Goal: Information Seeking & Learning: Learn about a topic

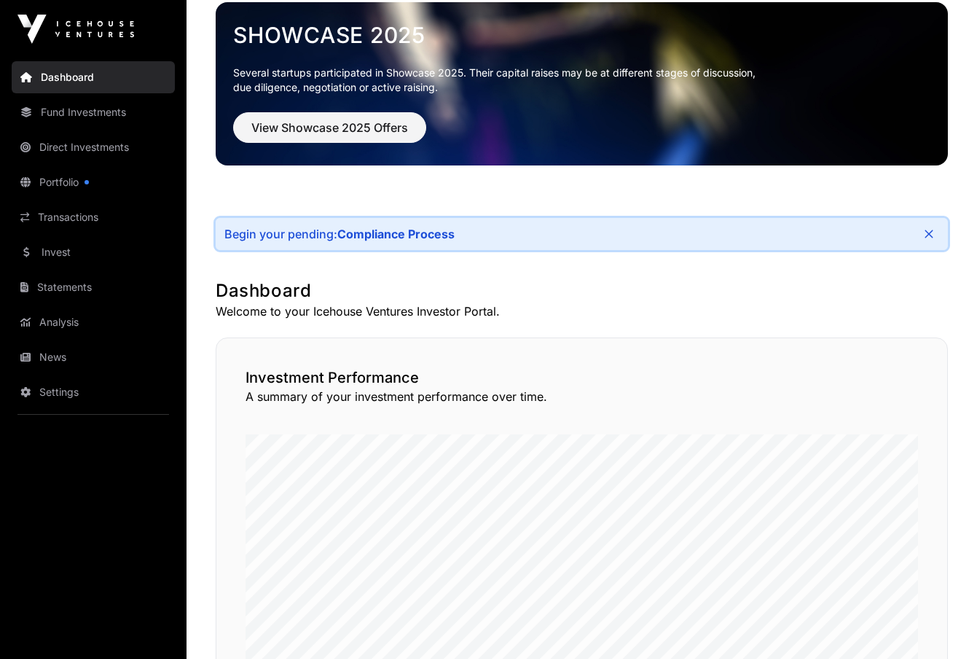
scroll to position [73, 0]
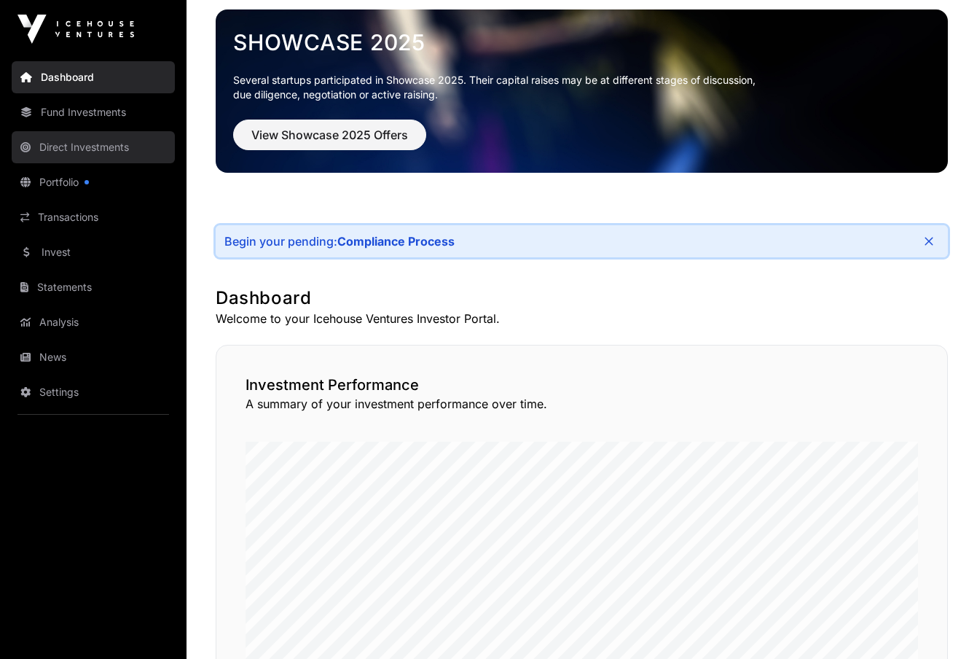
click at [75, 150] on link "Direct Investments" at bounding box center [93, 147] width 163 height 32
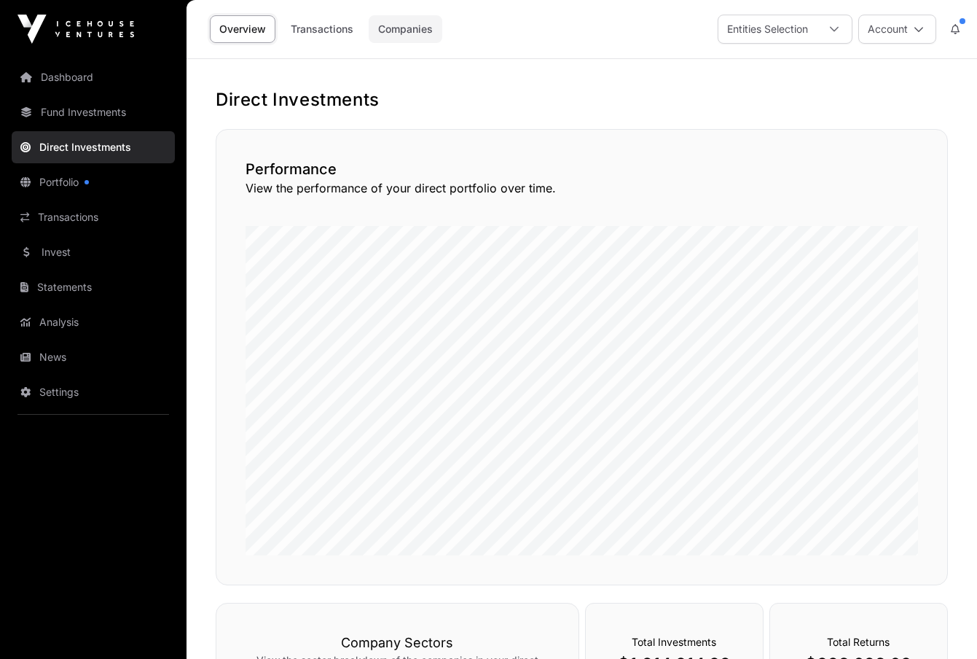
click at [397, 26] on link "Companies" at bounding box center [406, 29] width 74 height 28
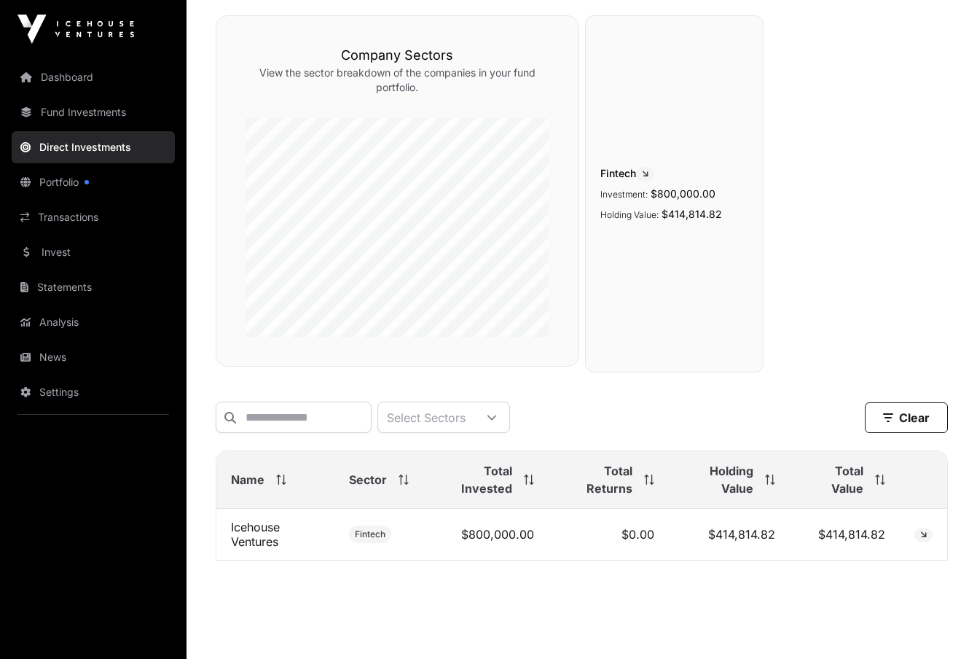
scroll to position [148, 0]
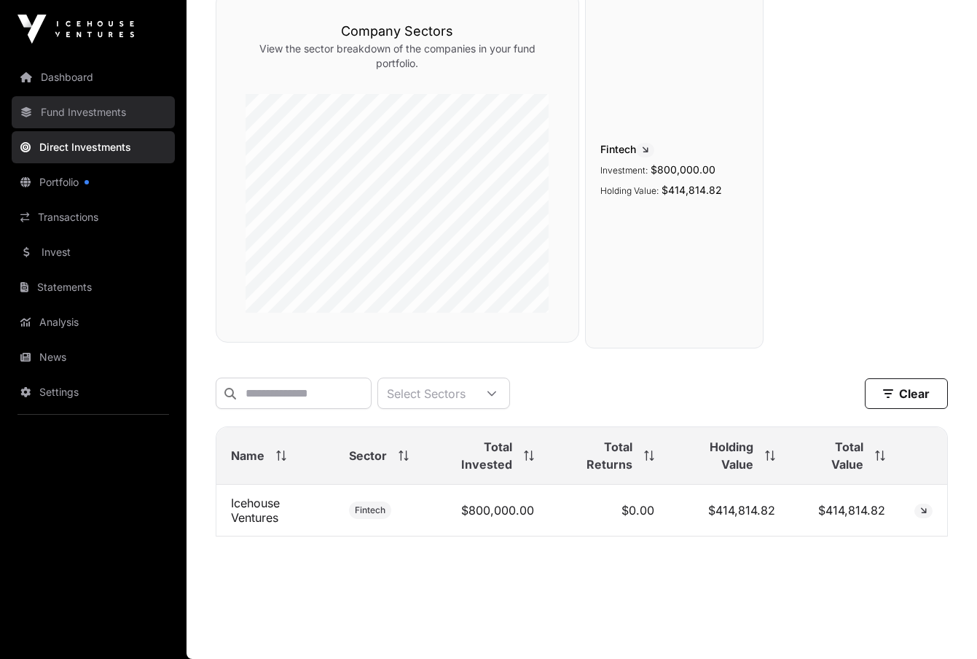
click at [93, 114] on link "Fund Investments" at bounding box center [93, 112] width 163 height 32
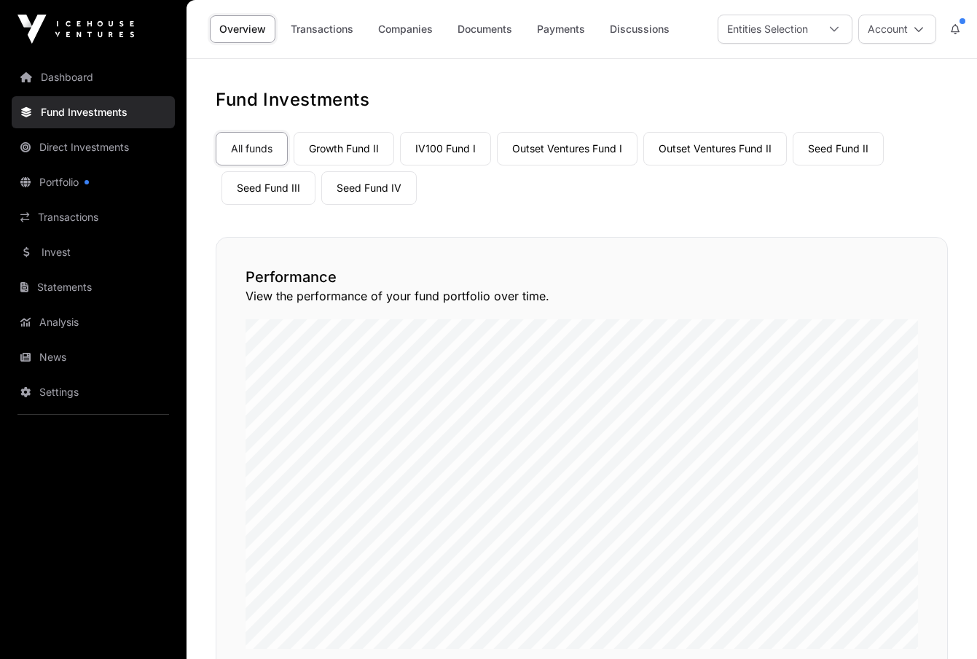
click at [88, 184] on div at bounding box center [87, 182] width 4 height 4
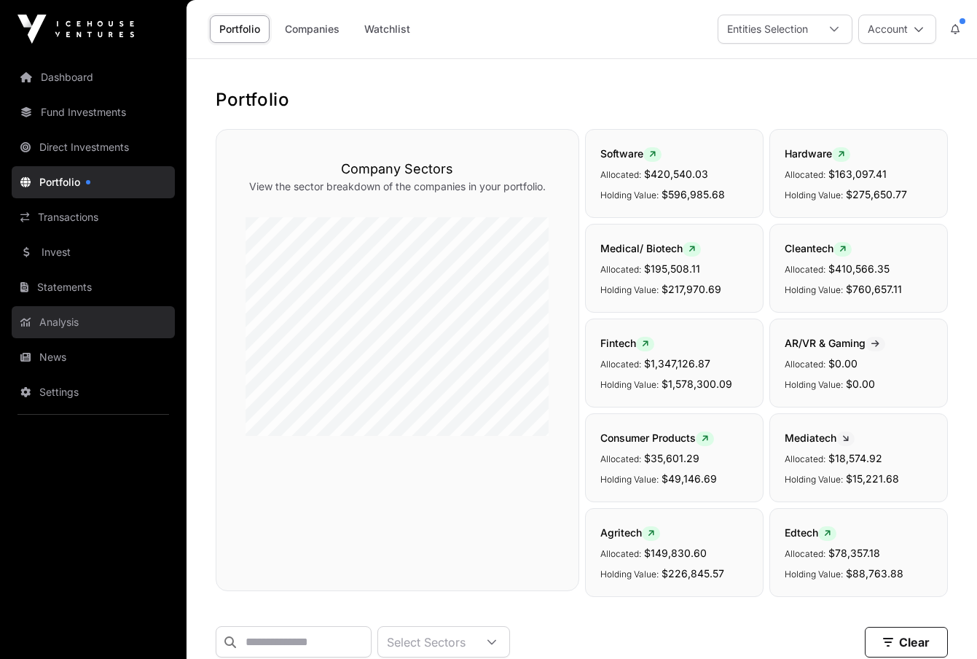
click at [93, 320] on link "Analysis" at bounding box center [93, 322] width 163 height 32
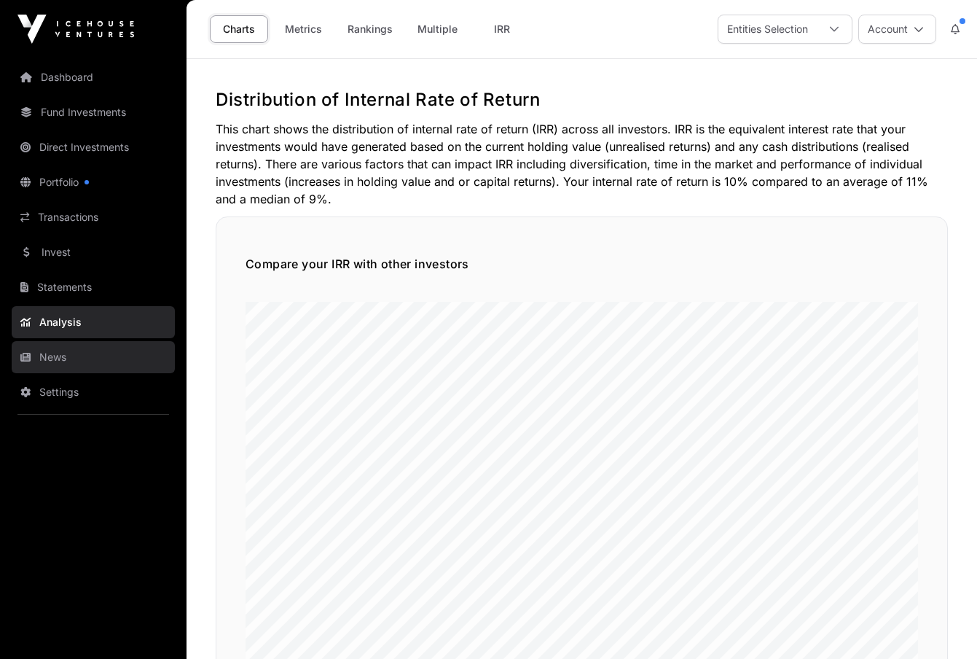
click at [104, 367] on link "News" at bounding box center [93, 357] width 163 height 32
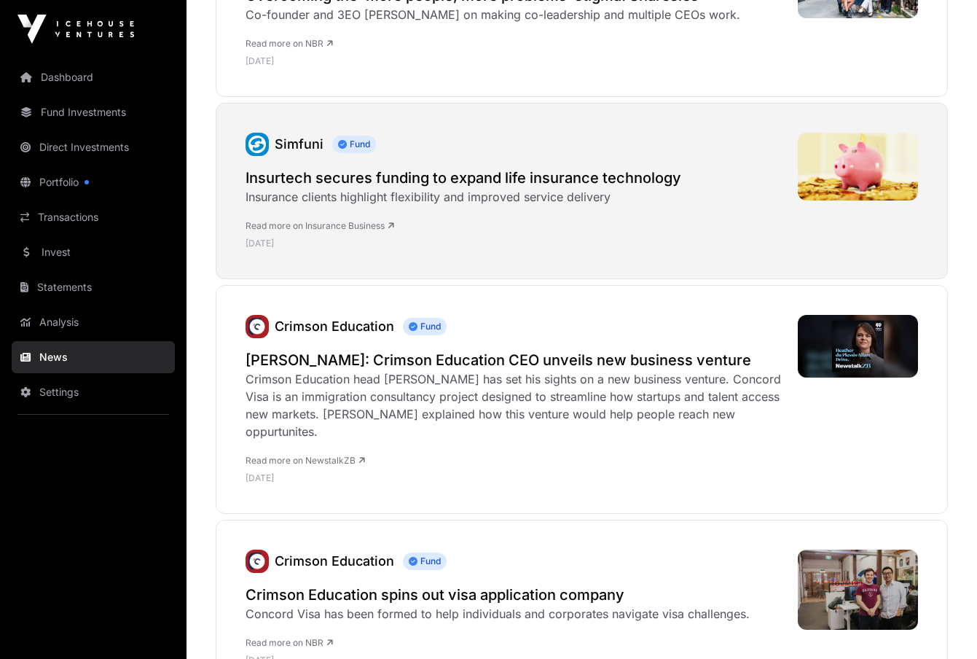
scroll to position [1166, 0]
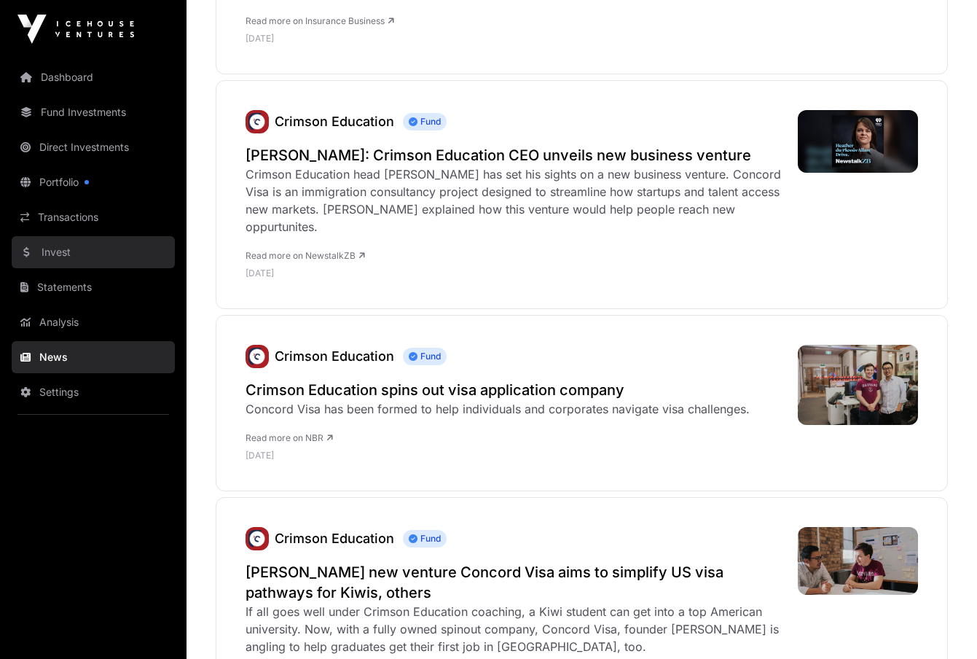
click at [85, 250] on link "Invest" at bounding box center [93, 252] width 163 height 32
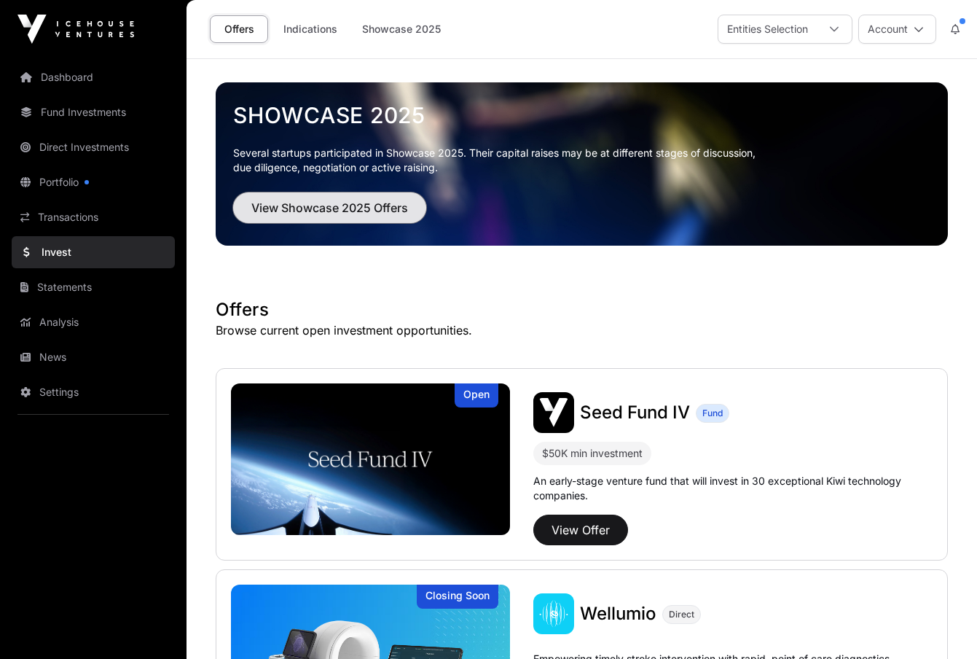
click at [381, 215] on span "View Showcase 2025 Offers" at bounding box center [329, 207] width 157 height 17
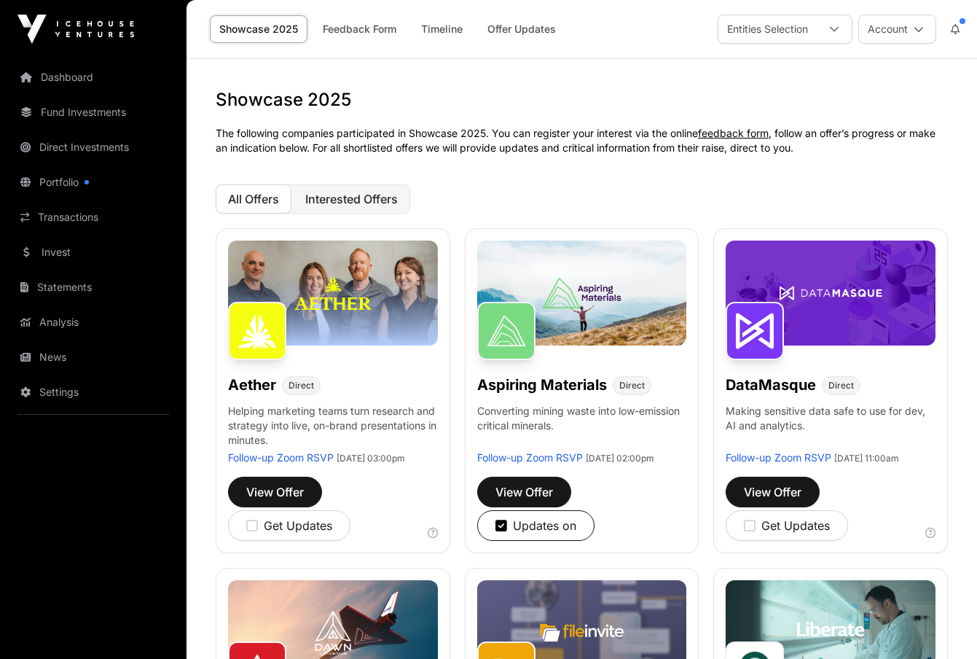
click at [372, 208] on button "Interested Offers" at bounding box center [351, 198] width 117 height 29
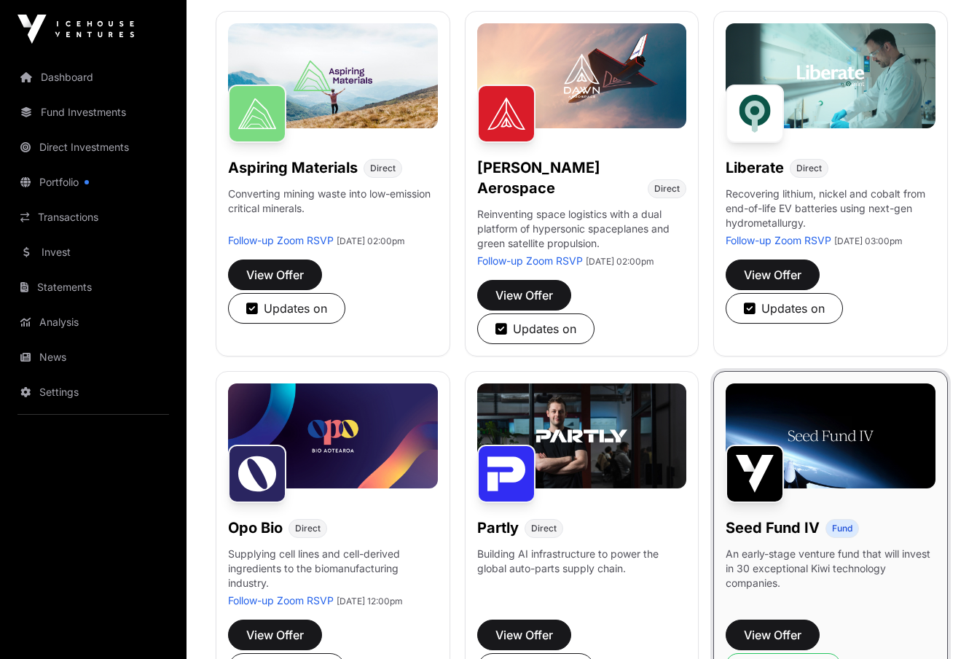
scroll to position [219, 0]
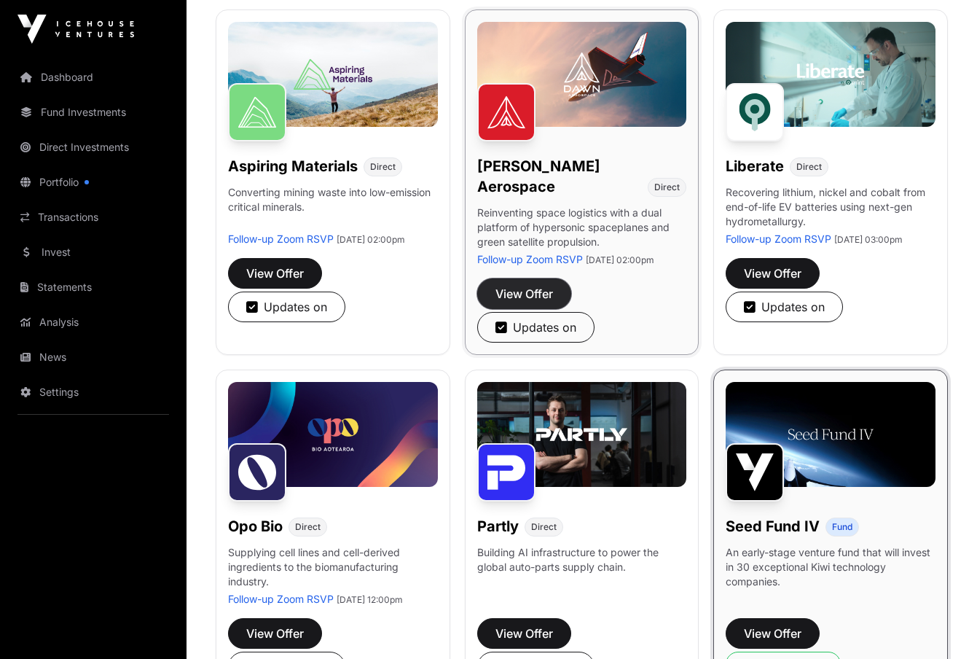
click at [544, 291] on span "View Offer" at bounding box center [525, 293] width 58 height 17
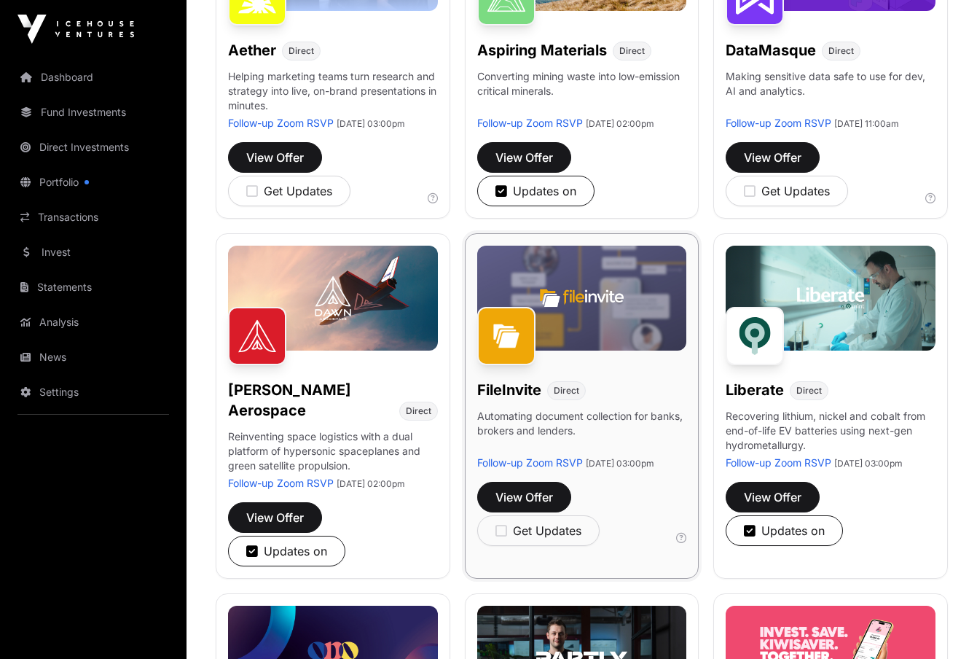
scroll to position [437, 0]
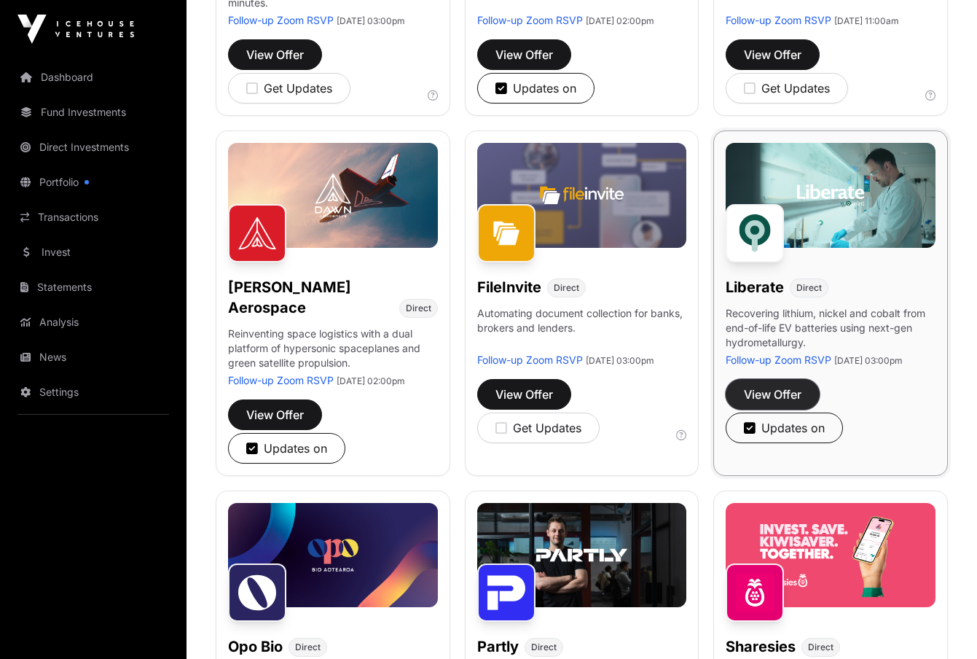
click at [793, 403] on span "View Offer" at bounding box center [773, 394] width 58 height 17
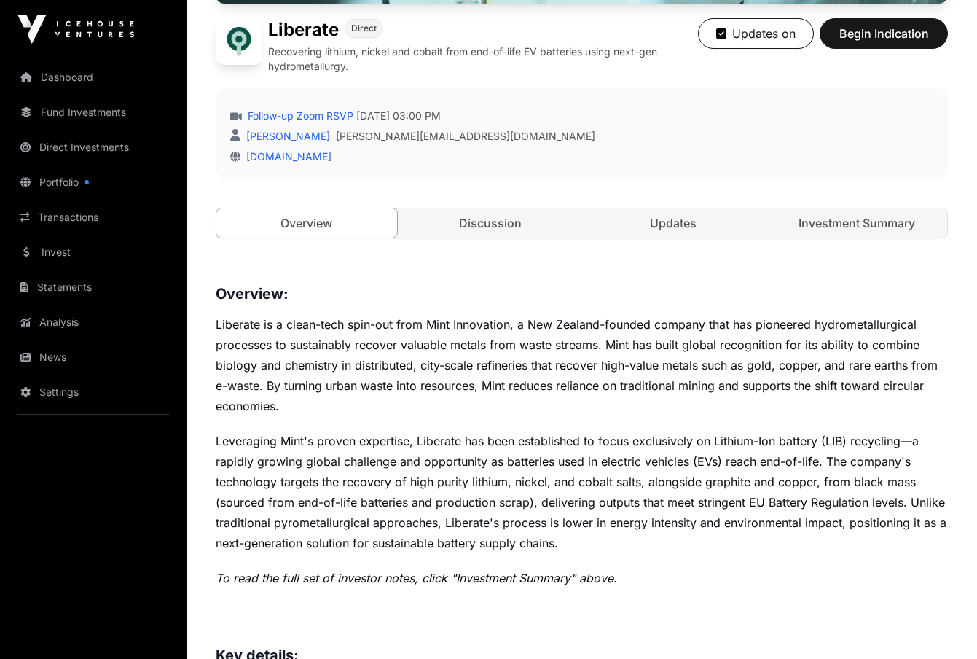
scroll to position [437, 0]
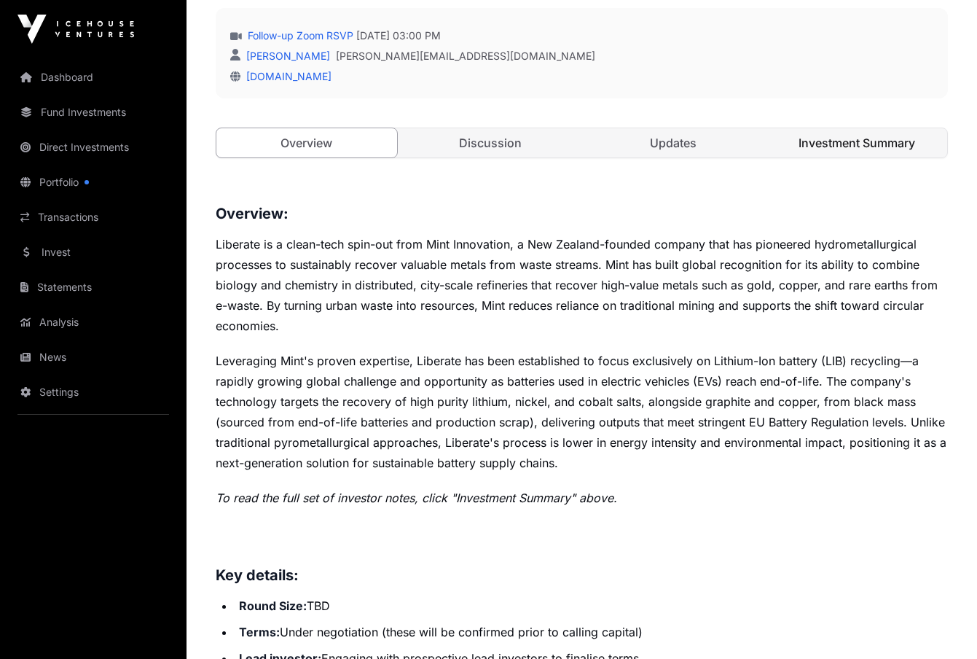
click at [854, 130] on link "Investment Summary" at bounding box center [857, 142] width 181 height 29
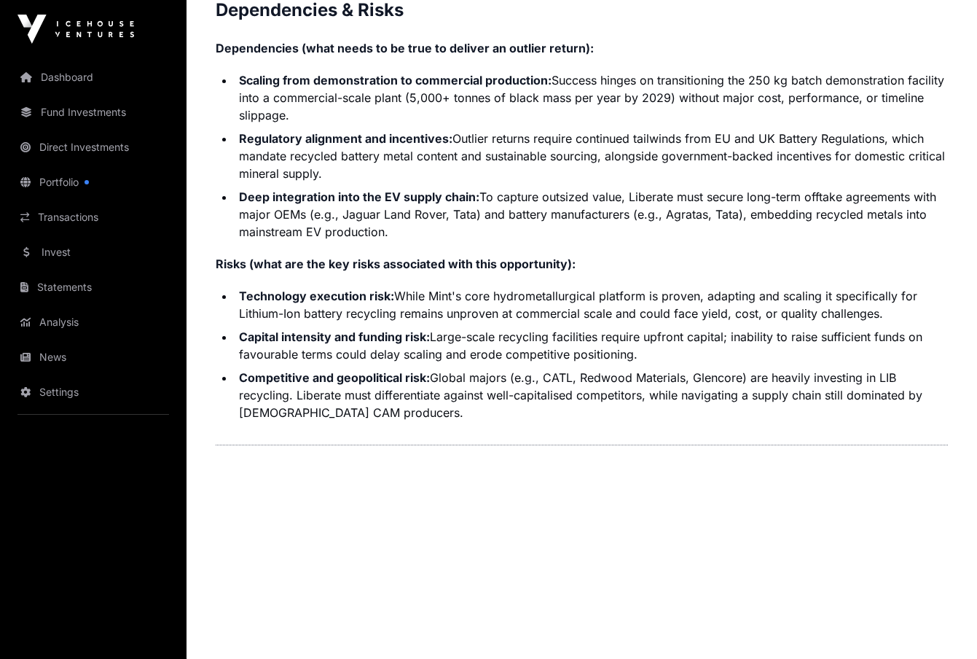
scroll to position [3428, 0]
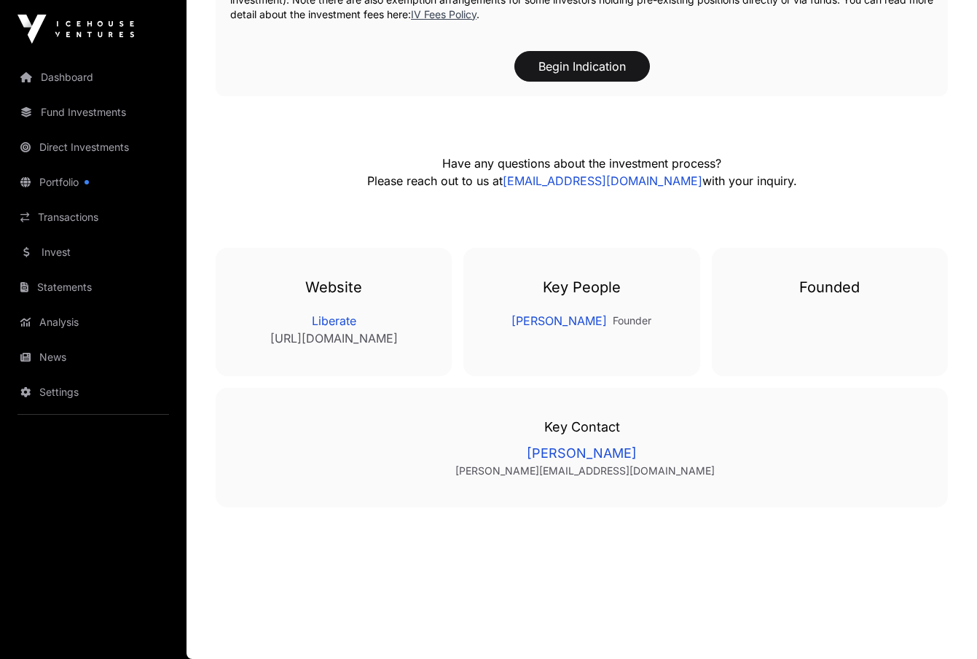
scroll to position [437, 0]
